Goal: Task Accomplishment & Management: Complete application form

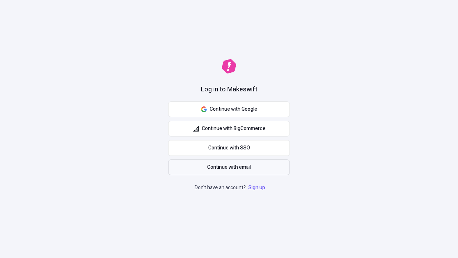
click at [229, 167] on span "Continue with email" at bounding box center [229, 167] width 44 height 8
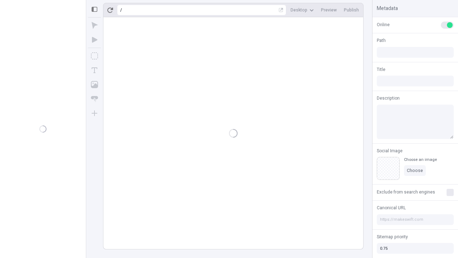
type input "/deep-link-cumque"
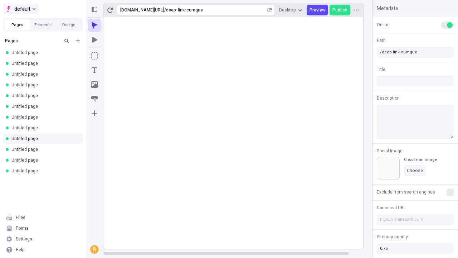
click at [20, 9] on span "default" at bounding box center [22, 9] width 16 height 9
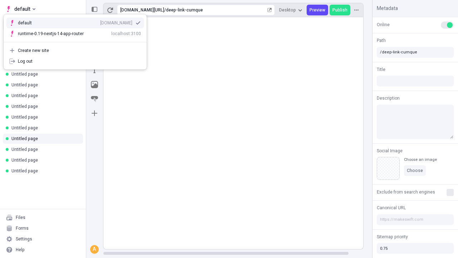
click at [100, 21] on div "qee9k4dy7d.staging.makeswift.site" at bounding box center [116, 23] width 32 height 6
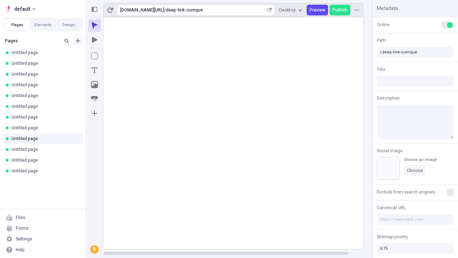
click at [78, 41] on icon "Add new" at bounding box center [78, 41] width 4 height 4
click at [116, 55] on span "Blank page" at bounding box center [120, 56] width 44 height 6
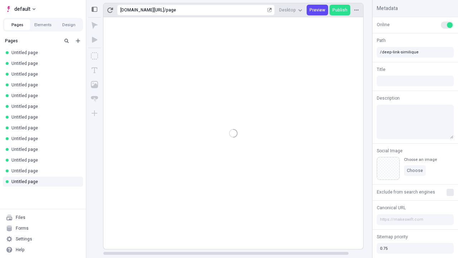
type input "/deep-link-similique"
